Goal: Information Seeking & Learning: Learn about a topic

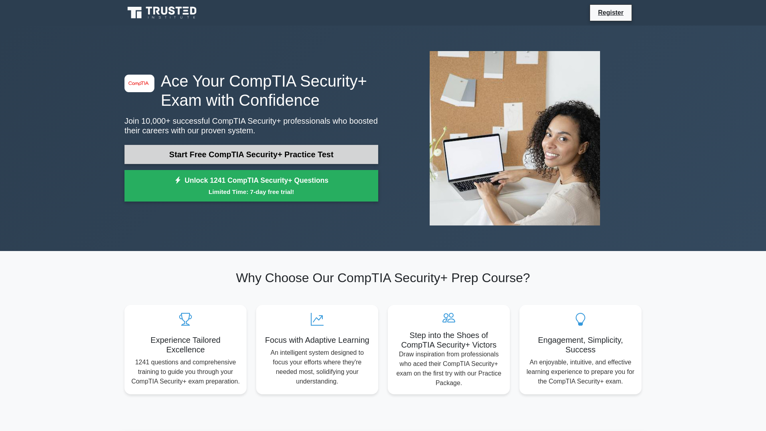
click at [286, 152] on link "Start Free CompTIA Security+ Practice Test" at bounding box center [251, 154] width 254 height 19
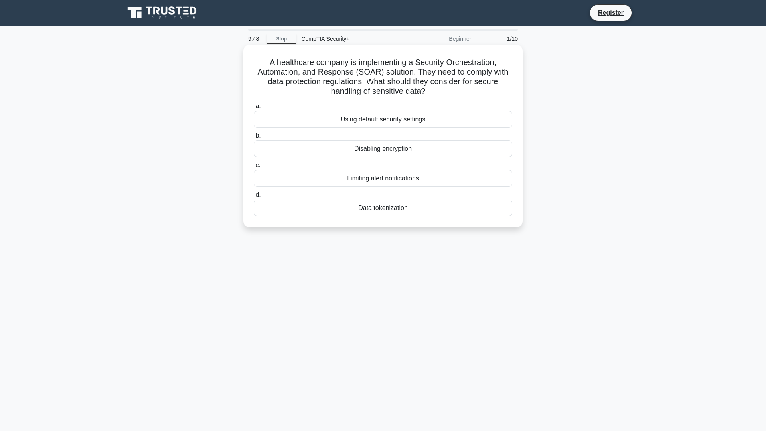
click at [402, 207] on div "Data tokenization" at bounding box center [383, 207] width 258 height 17
click at [254, 197] on input "d. Data tokenization" at bounding box center [254, 194] width 0 height 5
click at [402, 212] on div "Discretionary access control (DAC)" at bounding box center [383, 207] width 258 height 17
click at [254, 197] on input "d. Discretionary access control (DAC)" at bounding box center [254, 194] width 0 height 5
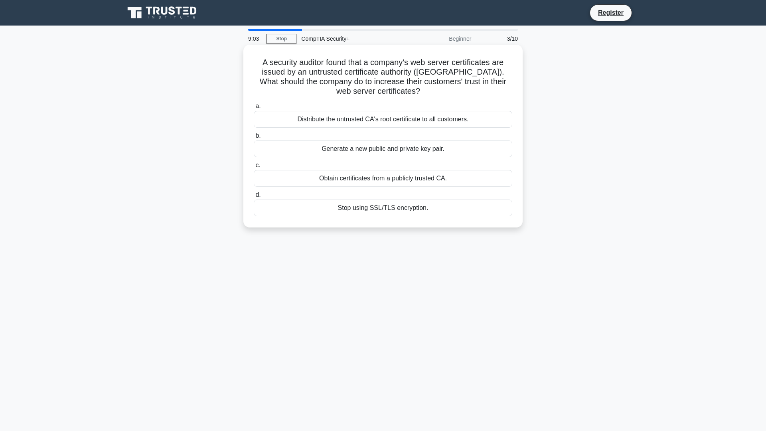
click at [426, 181] on div "Obtain certificates from a publicly trusted CA." at bounding box center [383, 178] width 258 height 17
click at [254, 168] on input "c. Obtain certificates from a publicly trusted CA." at bounding box center [254, 165] width 0 height 5
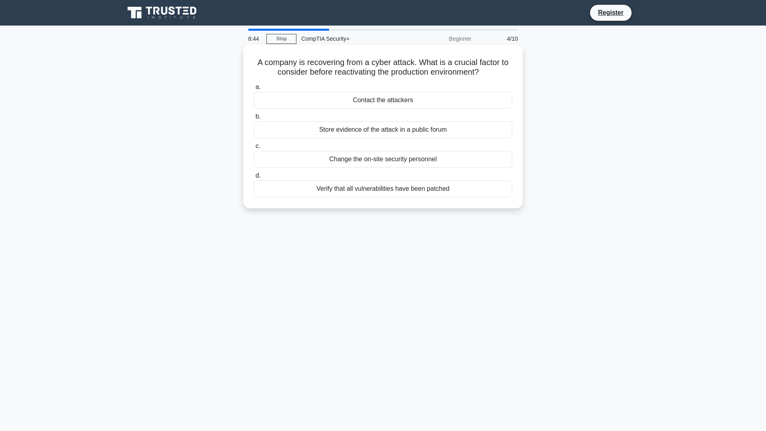
click at [446, 187] on div "Verify that all vulnerabilities have been patched" at bounding box center [383, 188] width 258 height 17
click at [254, 178] on input "d. Verify that all vulnerabilities have been patched" at bounding box center [254, 175] width 0 height 5
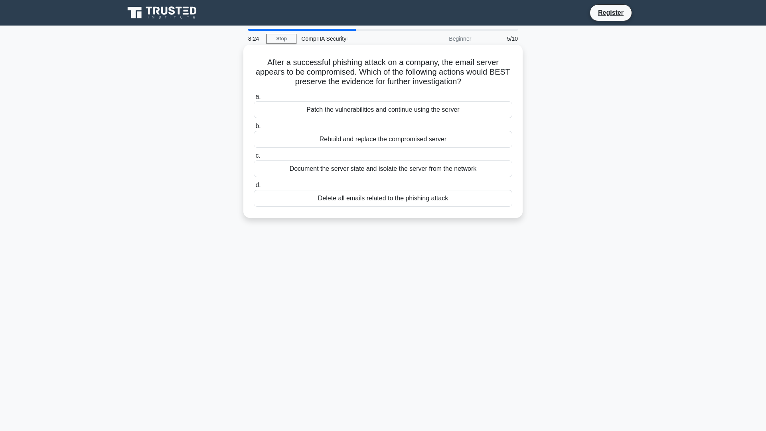
click at [456, 172] on div "Document the server state and isolate the server from the network" at bounding box center [383, 168] width 258 height 17
click at [254, 158] on input "c. Document the server state and isolate the server from the network" at bounding box center [254, 155] width 0 height 5
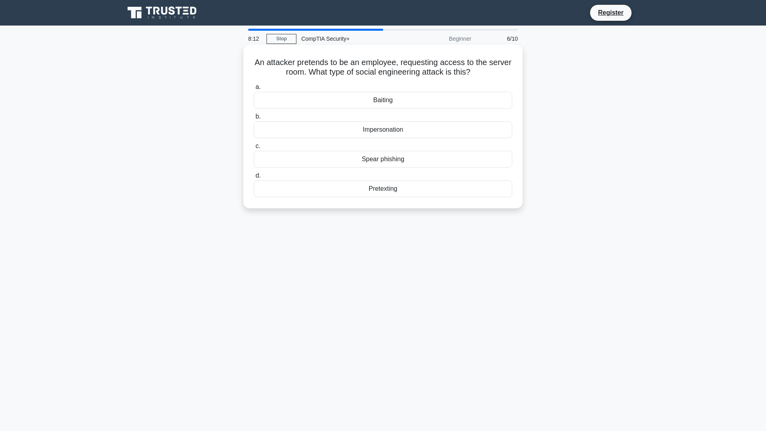
click at [407, 130] on div "Impersonation" at bounding box center [383, 129] width 258 height 17
click at [254, 119] on input "b. Impersonation" at bounding box center [254, 116] width 0 height 5
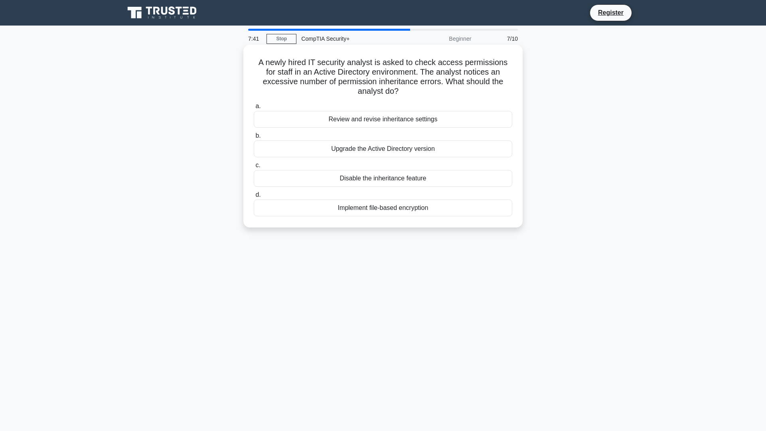
click at [432, 111] on div "Review and revise inheritance settings" at bounding box center [383, 119] width 258 height 17
click at [254, 108] on input "a. Review and revise inheritance settings" at bounding box center [254, 106] width 0 height 5
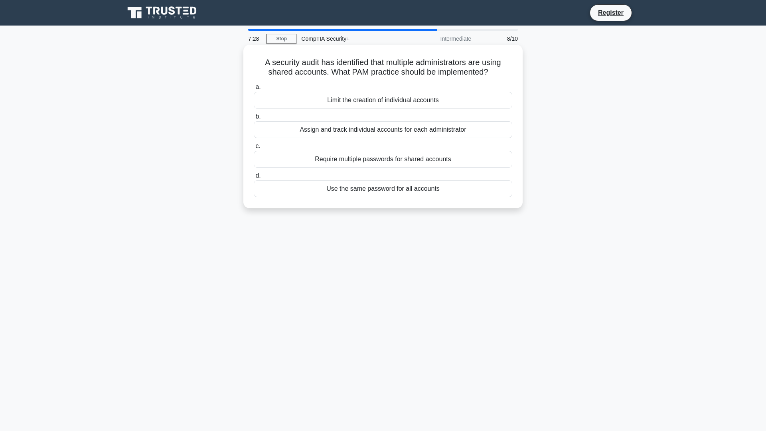
click at [439, 131] on div "Assign and track individual accounts for each administrator" at bounding box center [383, 129] width 258 height 17
click at [254, 119] on input "b. Assign and track individual accounts for each administrator" at bounding box center [254, 116] width 0 height 5
click at [402, 134] on div "Train employees on new security measures" at bounding box center [383, 129] width 258 height 17
click at [254, 119] on input "b. Train employees on new security measures" at bounding box center [254, 116] width 0 height 5
click at [410, 134] on div "Embed ransomware in a phishing email sent to targeted employees." at bounding box center [383, 129] width 258 height 17
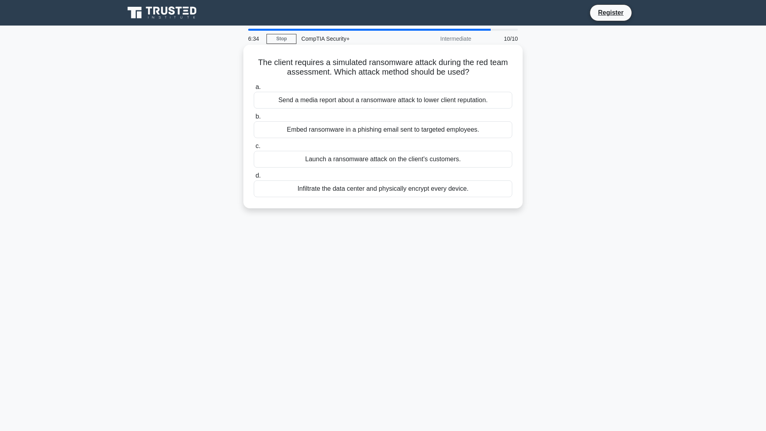
click at [254, 119] on input "b. Embed ransomware in a phishing email sent to targeted employees." at bounding box center [254, 116] width 0 height 5
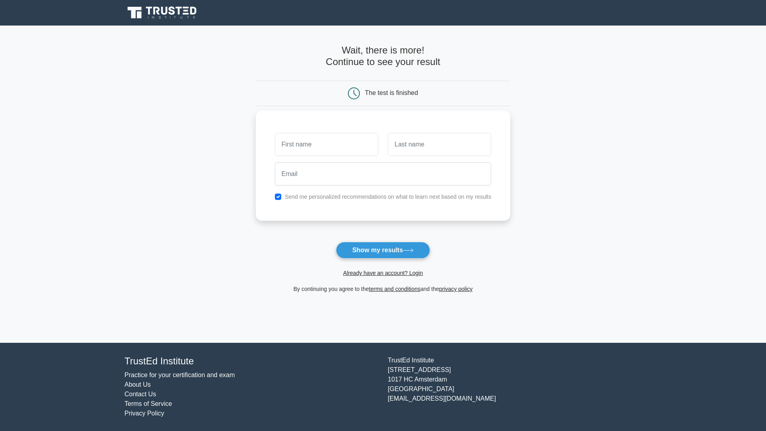
click at [278, 193] on div "Send me personalized recommendations on what to learn next based on my results" at bounding box center [383, 197] width 226 height 10
click at [276, 199] on input "checkbox" at bounding box center [278, 196] width 6 height 6
checkbox input "false"
click at [292, 177] on input "email" at bounding box center [383, 173] width 217 height 23
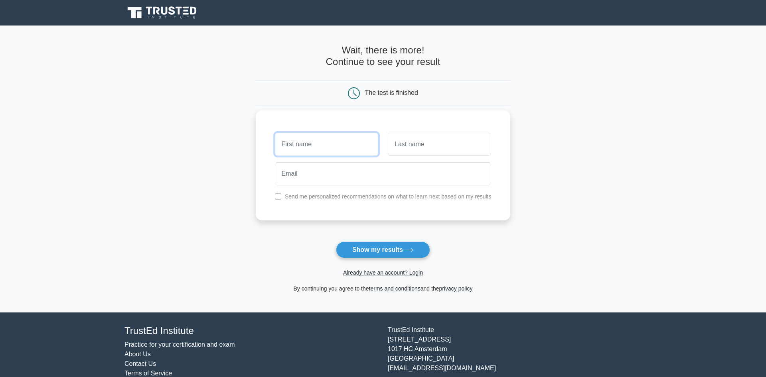
click at [331, 147] on input "text" at bounding box center [326, 144] width 103 height 23
type input "[PERSON_NAME]"
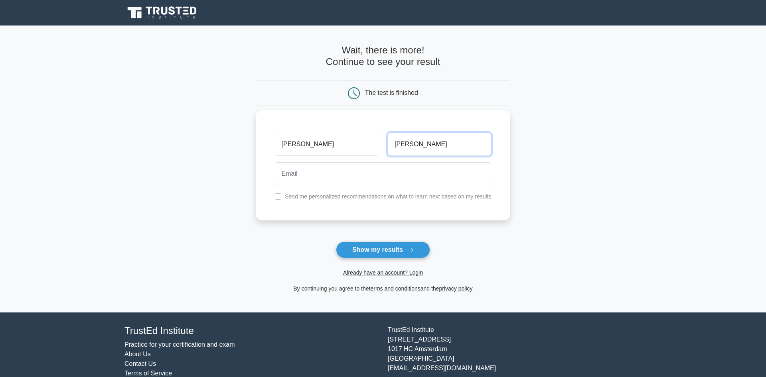
type input "[PERSON_NAME]"
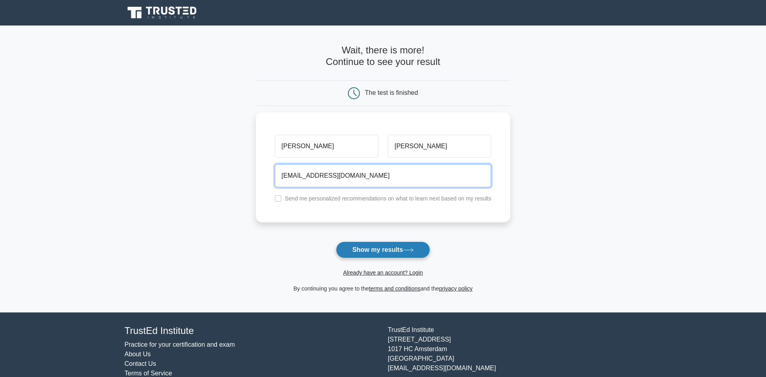
type input "[EMAIL_ADDRESS][DOMAIN_NAME]"
click at [384, 247] on button "Show my results" at bounding box center [383, 250] width 94 height 17
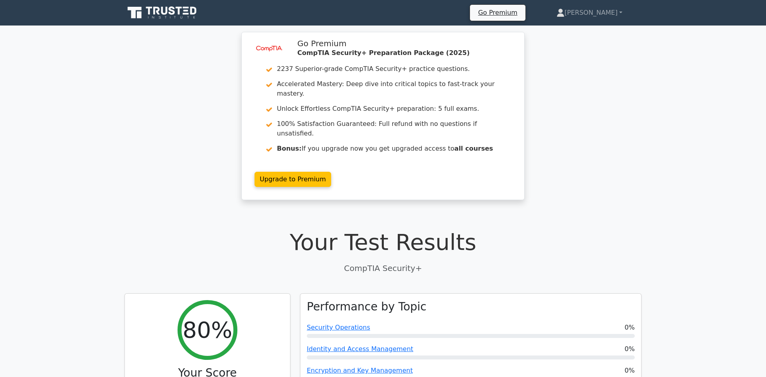
drag, startPoint x: 718, startPoint y: 150, endPoint x: 714, endPoint y: 69, distance: 81.9
click at [718, 146] on div "image/svg+xml Go Premium CompTIA Security+ Preparation Package (2025) 2237 Supe…" at bounding box center [383, 121] width 766 height 178
